Goal: Information Seeking & Learning: Learn about a topic

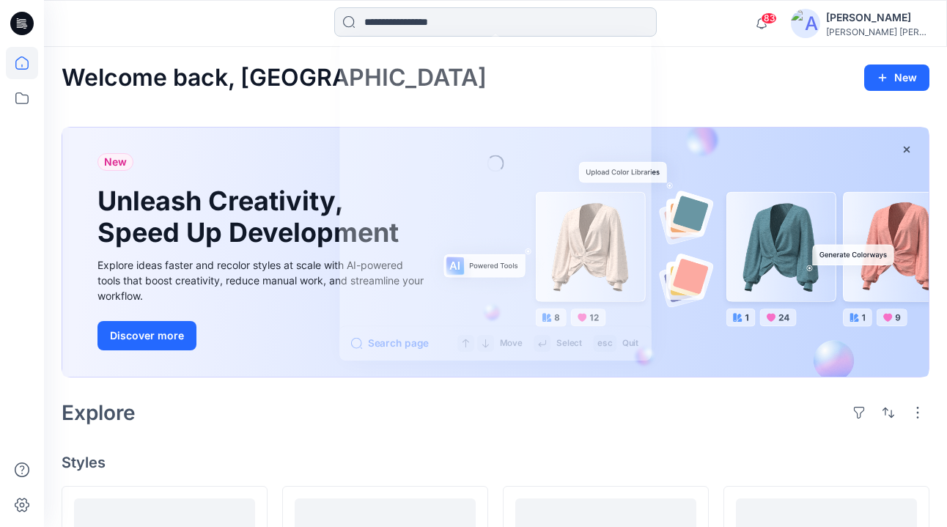
click at [400, 28] on input at bounding box center [495, 21] width 323 height 29
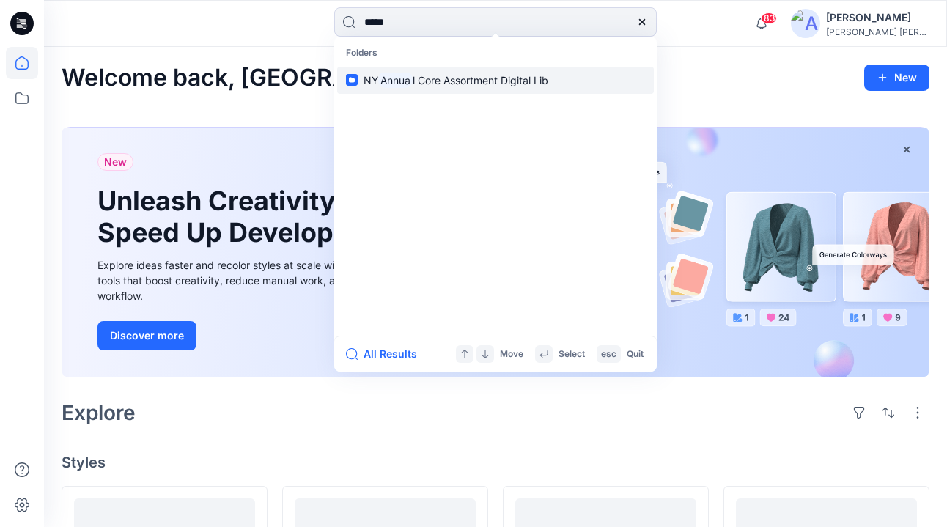
type input "*****"
click at [422, 83] on span "l Core Assortment Digital Lib" at bounding box center [481, 80] width 136 height 12
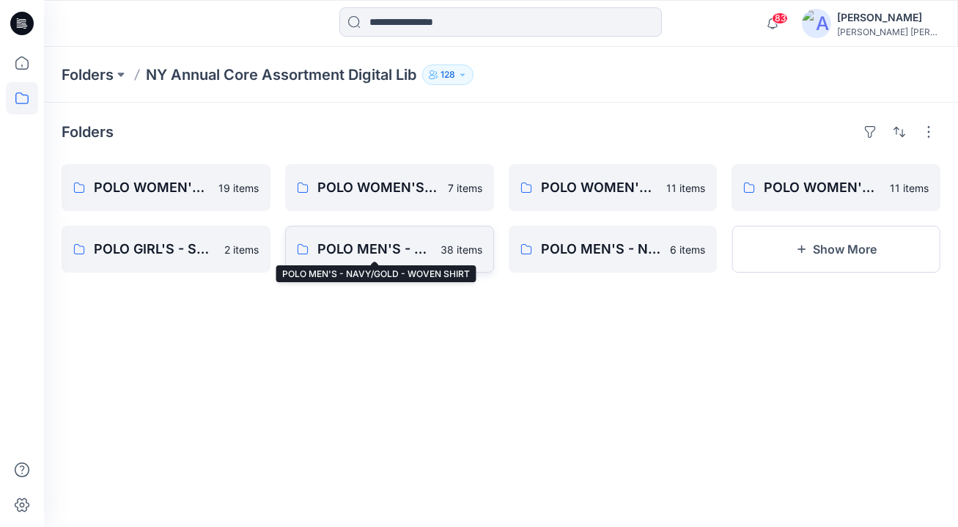
click at [383, 243] on p "POLO MEN'S - NAVY/GOLD - WOVEN SHIRT" at bounding box center [375, 249] width 114 height 21
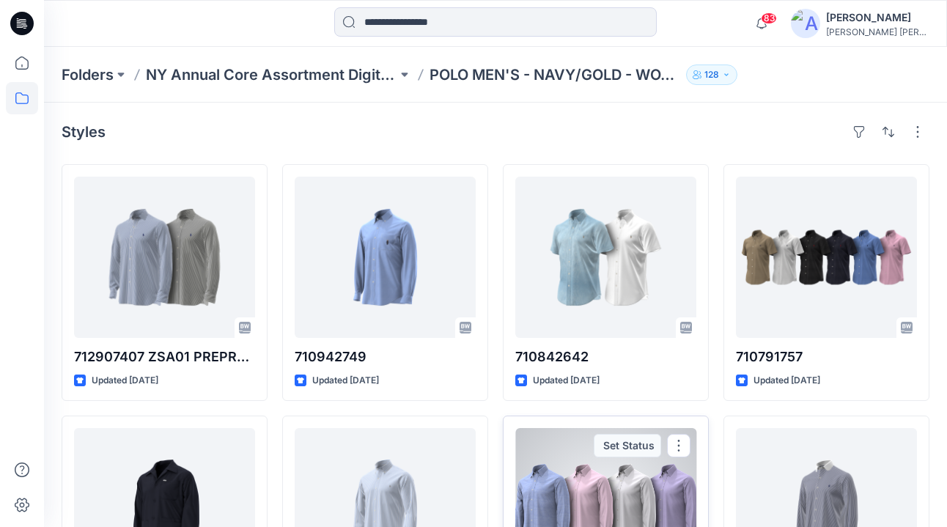
click at [612, 468] on div at bounding box center [606, 508] width 181 height 161
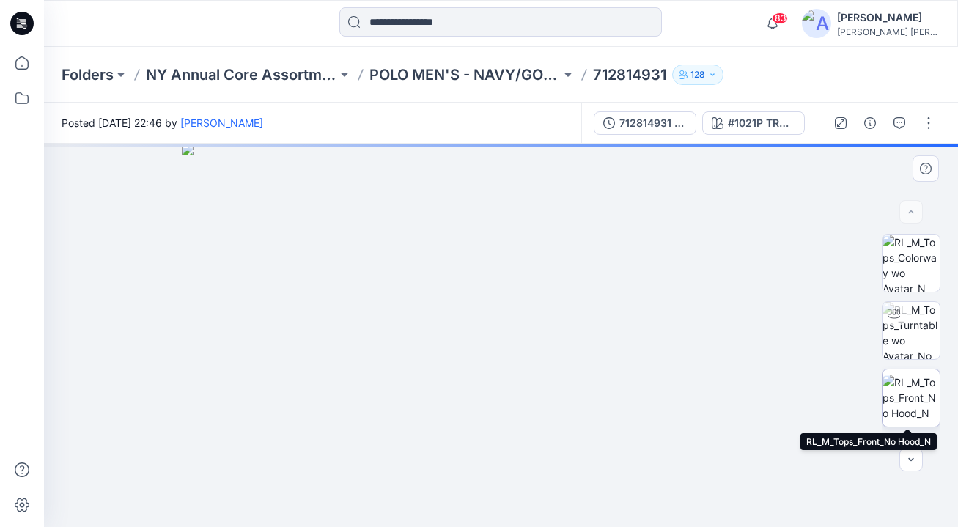
click at [903, 389] on img at bounding box center [911, 398] width 57 height 46
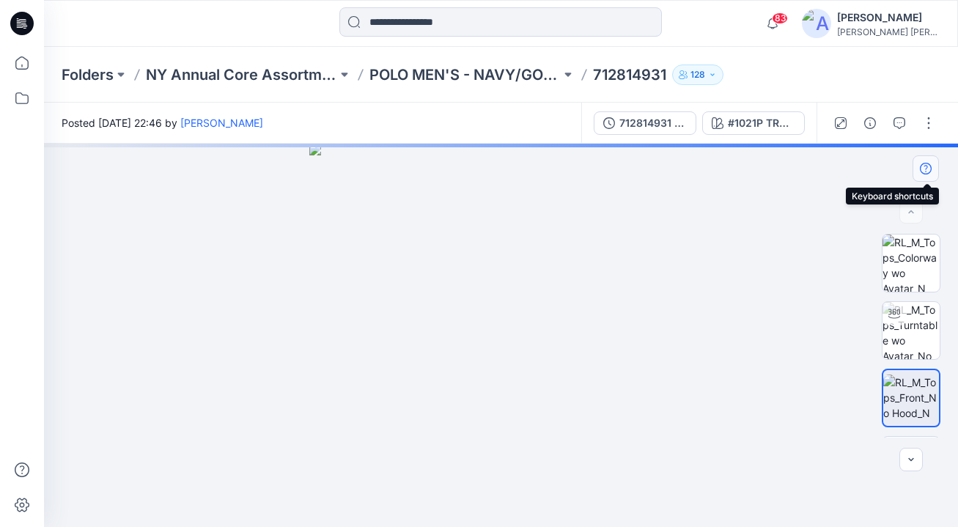
click at [921, 170] on icon "button" at bounding box center [926, 169] width 12 height 12
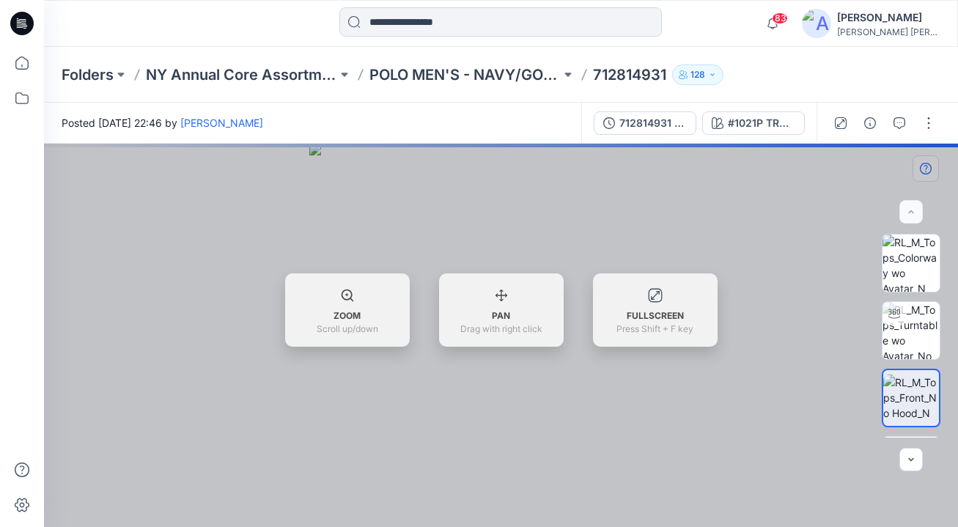
click at [921, 170] on div at bounding box center [501, 336] width 914 height 384
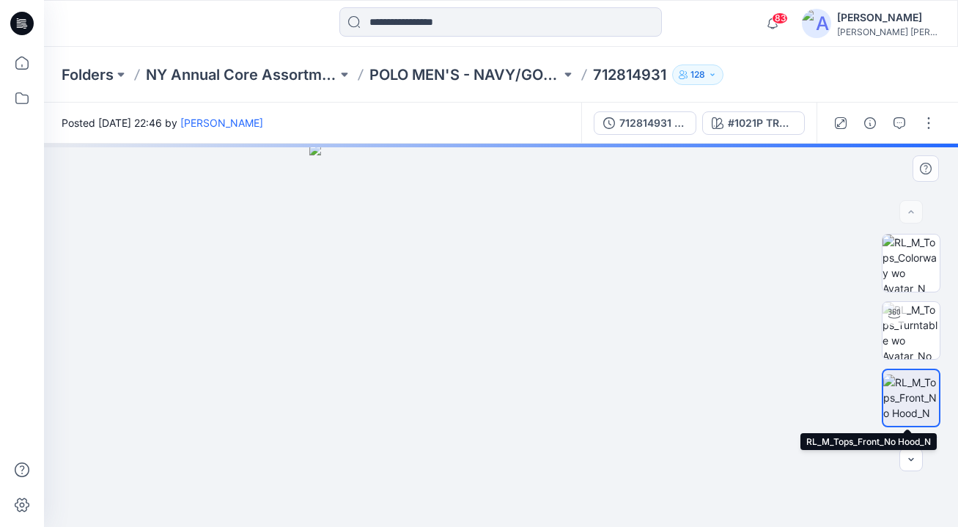
click at [909, 396] on img at bounding box center [912, 398] width 56 height 46
click at [897, 386] on img at bounding box center [912, 398] width 56 height 46
click at [900, 398] on img at bounding box center [912, 398] width 56 height 46
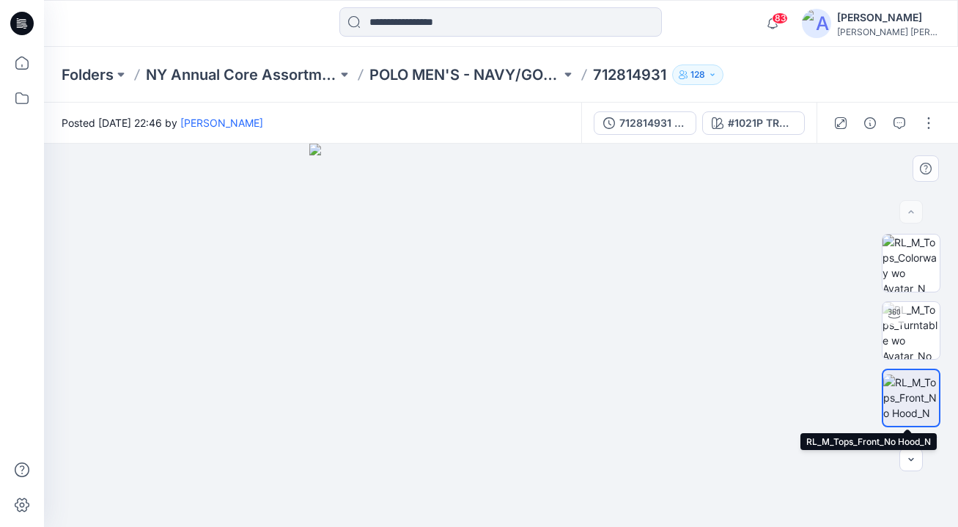
click at [911, 386] on img at bounding box center [912, 398] width 56 height 46
click at [912, 386] on img at bounding box center [912, 398] width 56 height 46
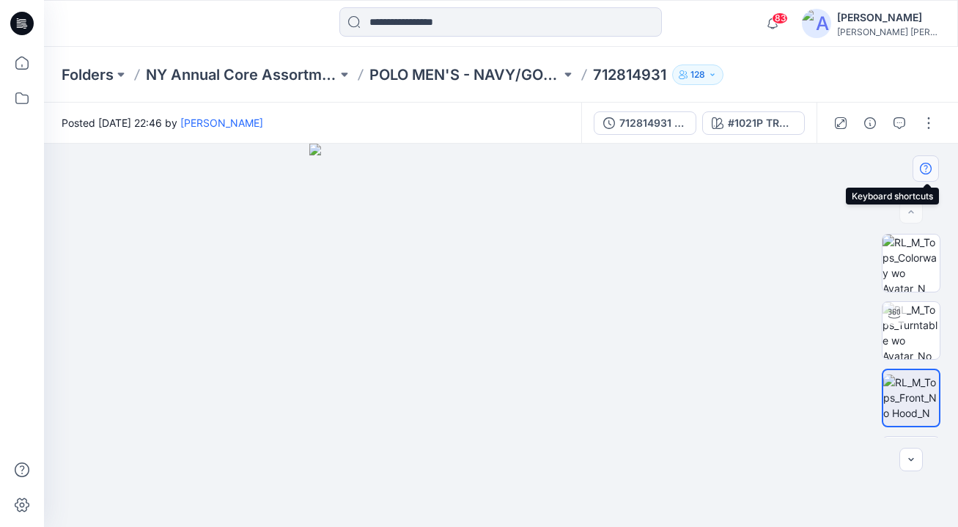
click at [926, 170] on icon "button" at bounding box center [926, 169] width 12 height 12
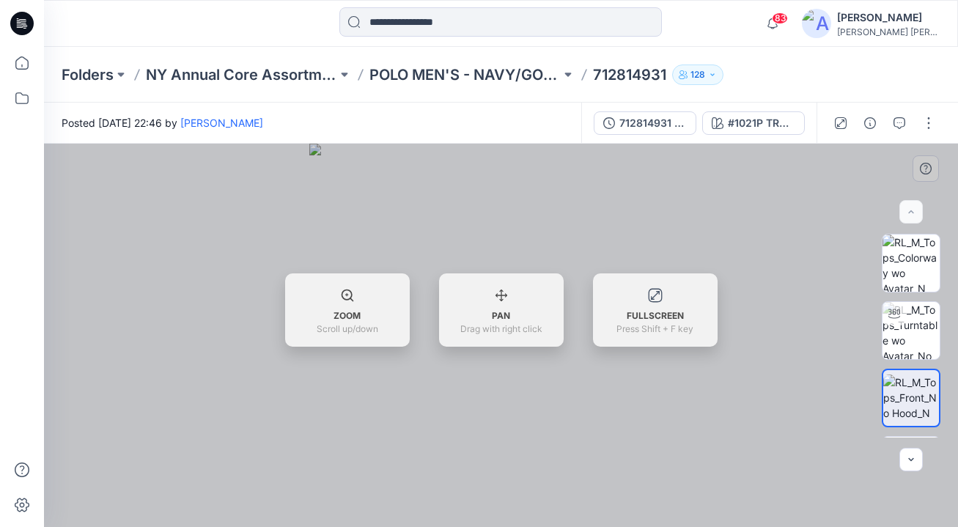
click at [928, 165] on div at bounding box center [501, 336] width 914 height 384
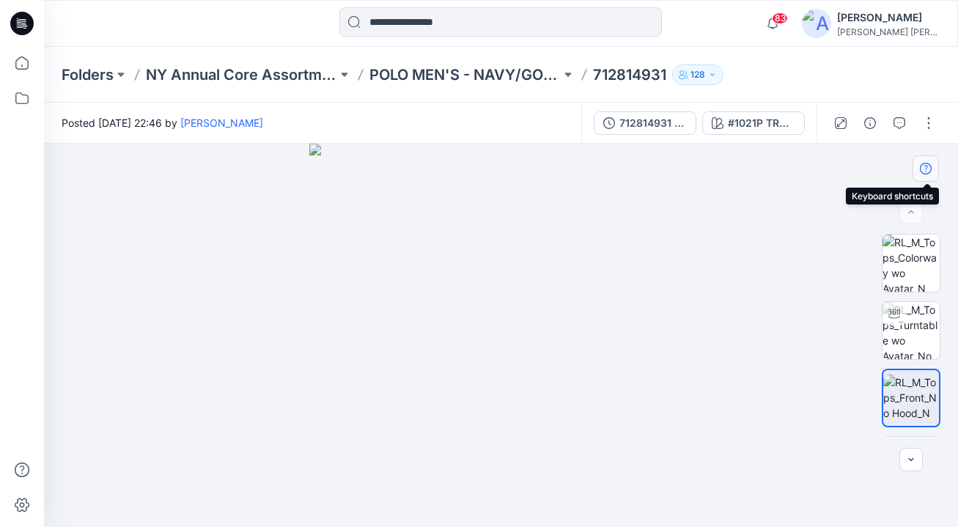
click at [927, 168] on icon "button" at bounding box center [926, 169] width 12 height 12
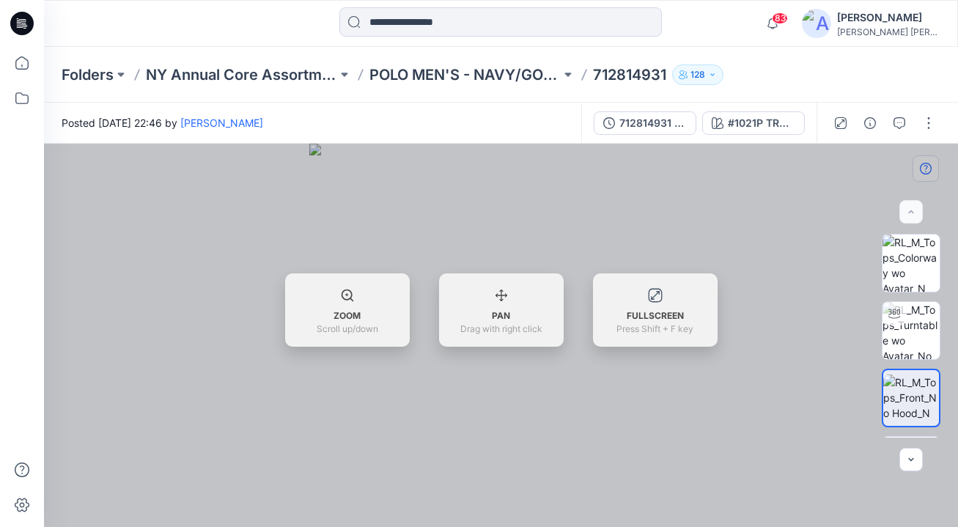
click at [927, 168] on div at bounding box center [501, 336] width 914 height 384
